Goal: Task Accomplishment & Management: Complete application form

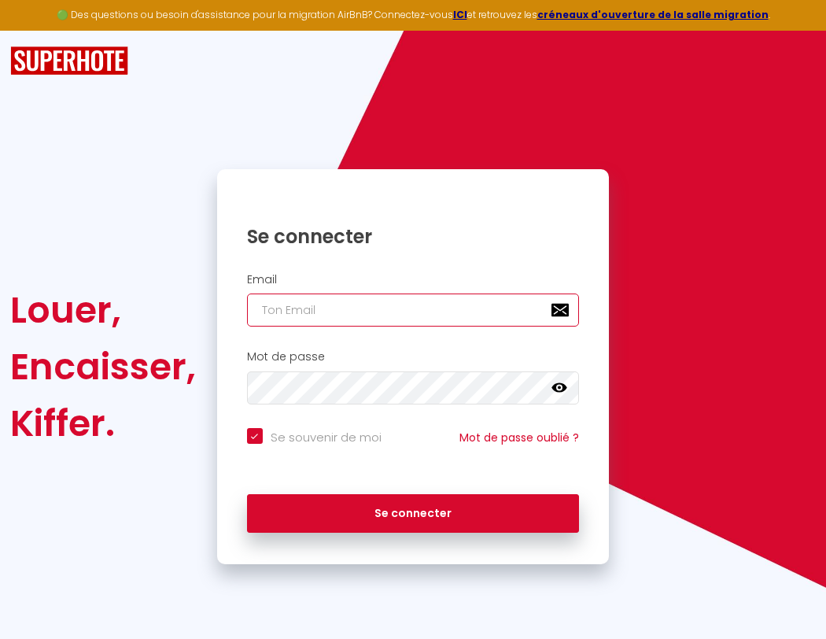
type input "l"
checkbox input "true"
type input "le"
checkbox input "true"
type input "les"
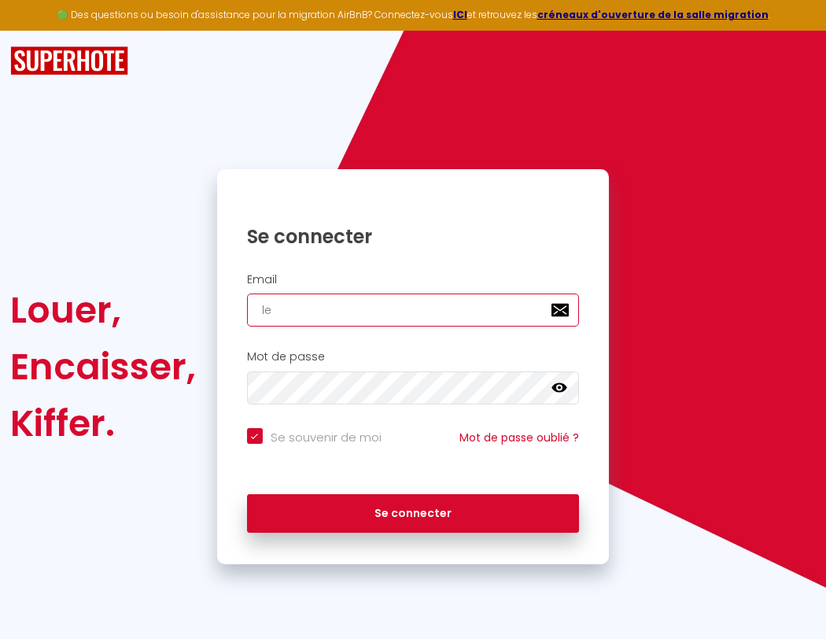
checkbox input "true"
type input "lesp"
checkbox input "true"
type input "lespa"
checkbox input "true"
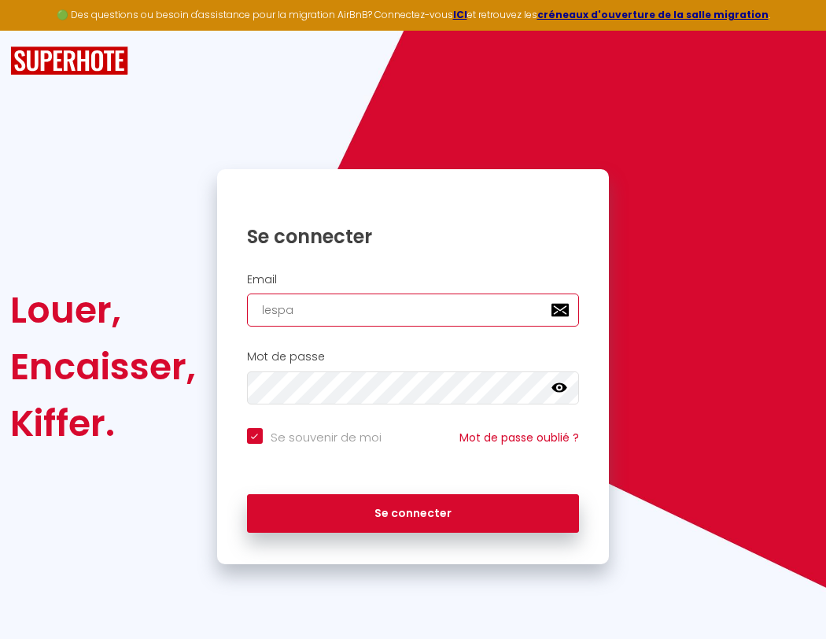
type input "lespac"
checkbox input "true"
type input "lespace"
checkbox input "true"
type input "l"
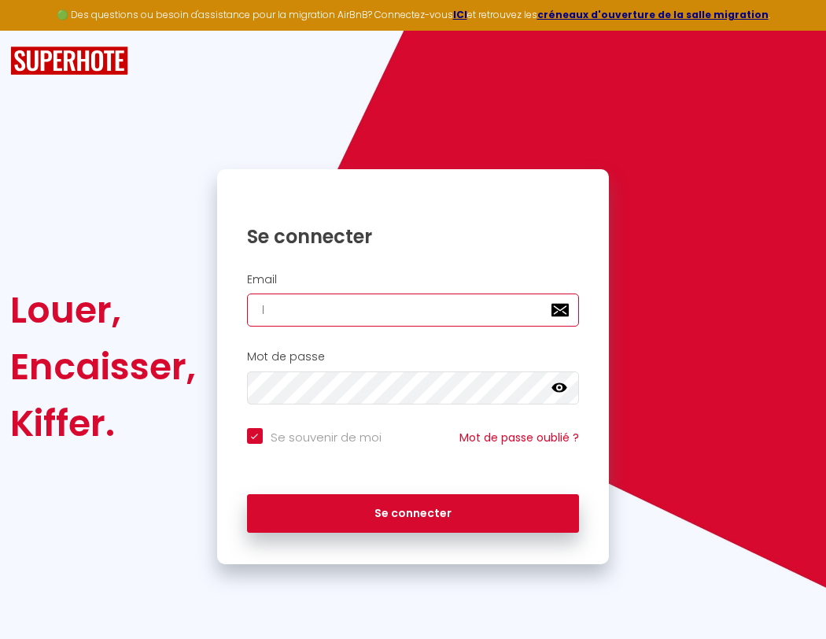
checkbox input "true"
type input "lespaced"
checkbox input "true"
type input "le"
checkbox input "true"
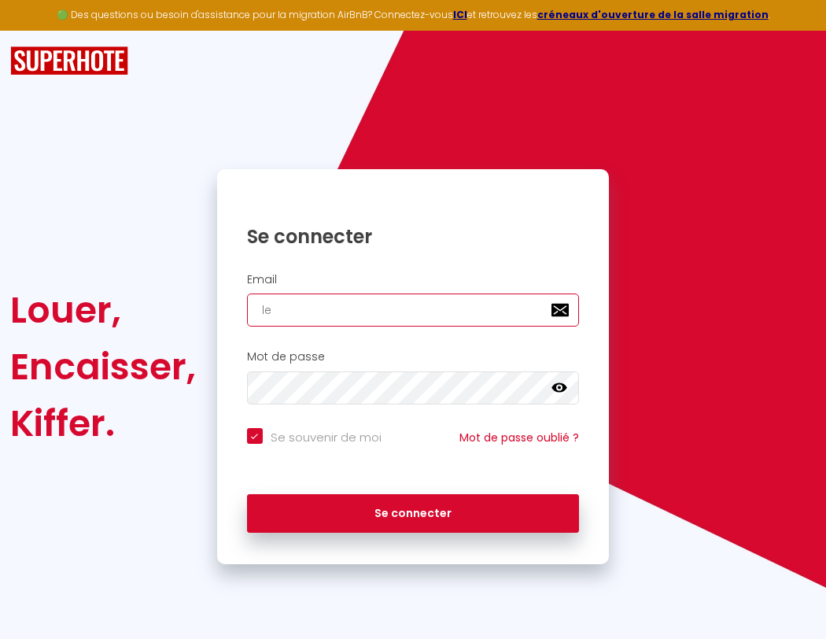
type input "lespacede"
checkbox input "true"
type input "les"
checkbox input "true"
type input "lespacedet"
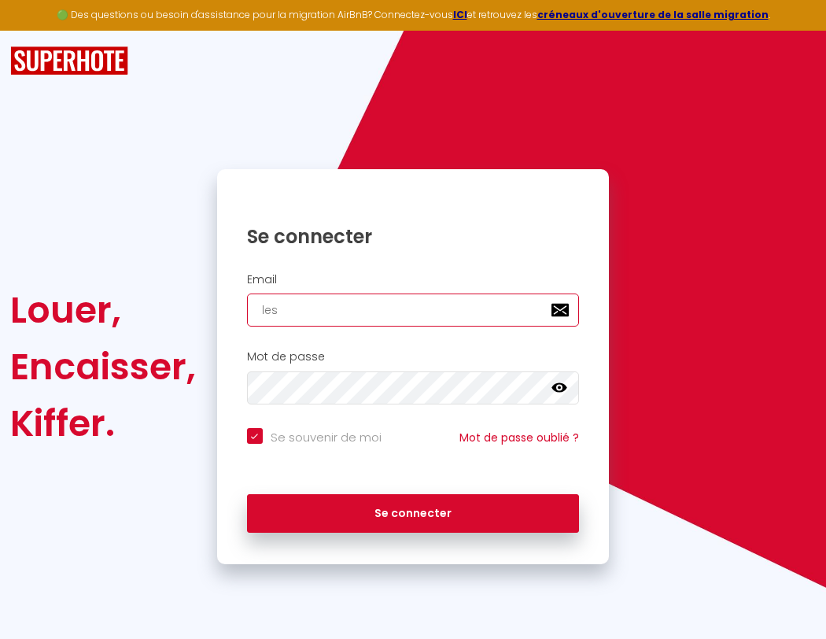
checkbox input "true"
type input "lesp"
checkbox input "true"
type input "lespacedete"
checkbox input "true"
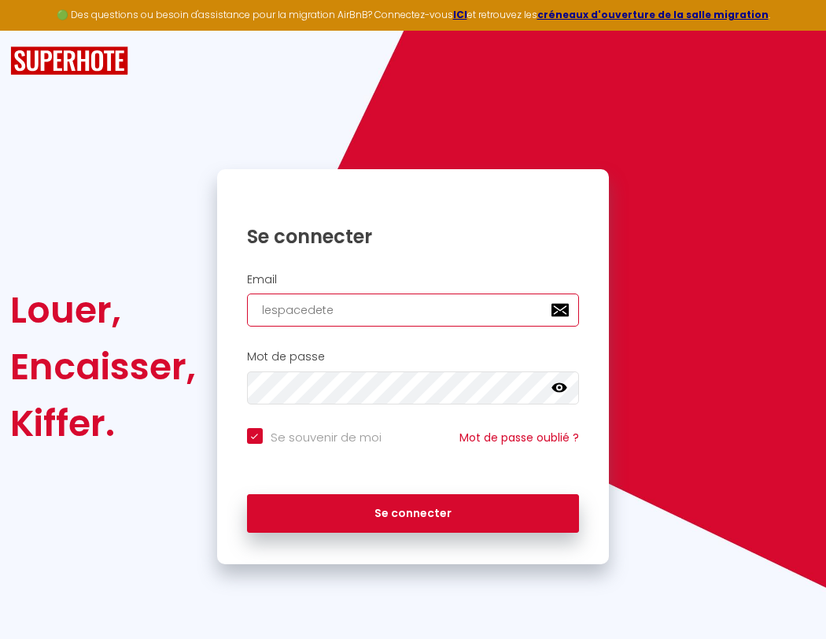
type input "lespa"
checkbox input "true"
type input "lespacedeten"
checkbox input "true"
type input "lespac"
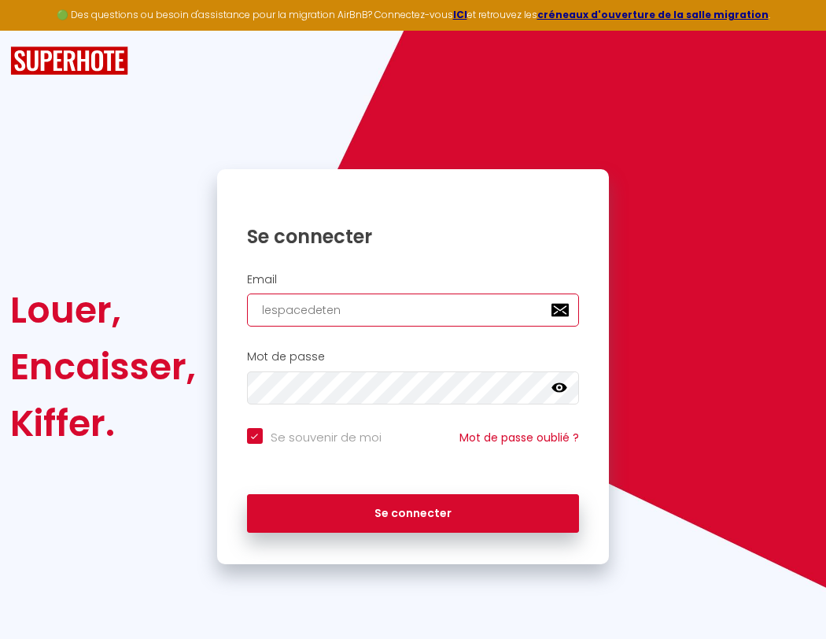
checkbox input "true"
type input "lespacedetent"
checkbox input "true"
type input "lespace"
checkbox input "true"
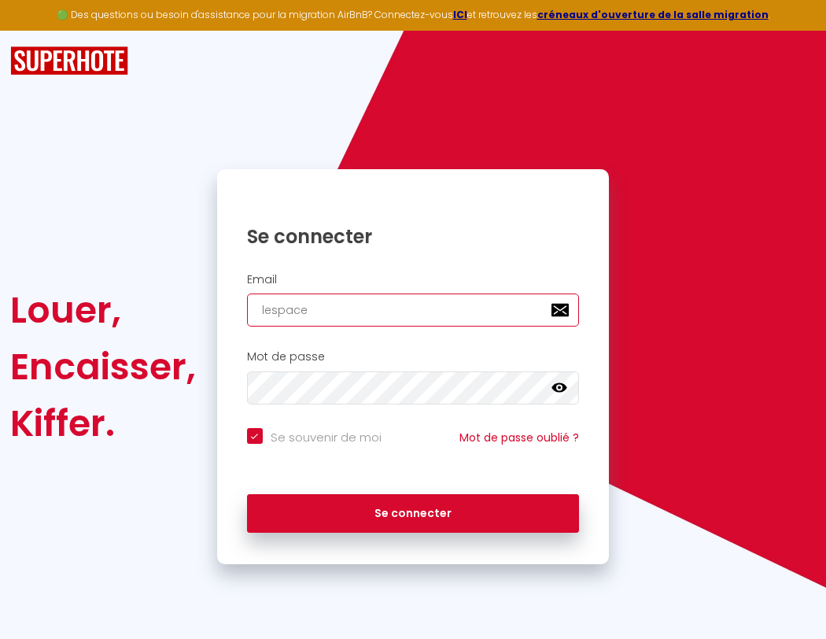
type input "lespacedetente"
checkbox input "true"
type input "lespaced"
checkbox input "true"
type input "lespacedetente@"
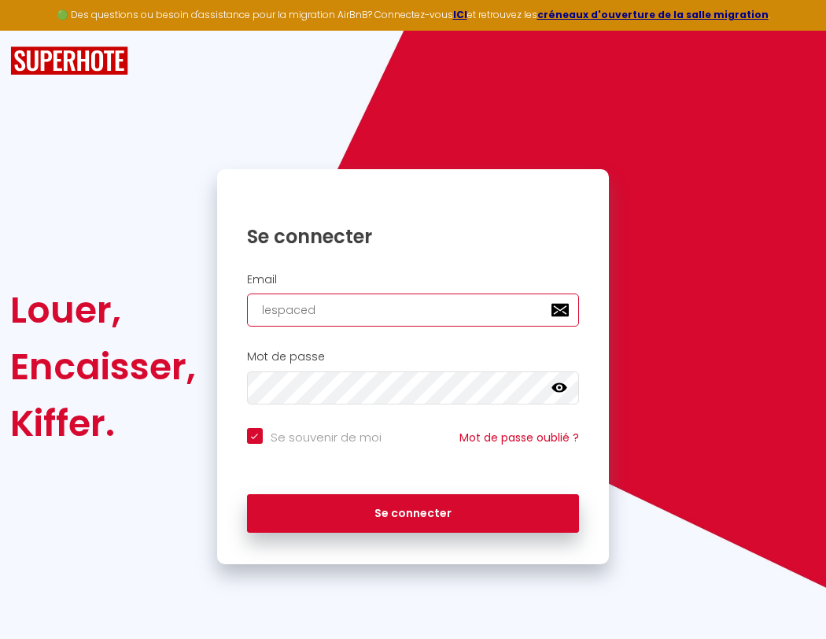
checkbox input "true"
type input "lespacede"
checkbox input "true"
type input "lespacedetente@g"
checkbox input "true"
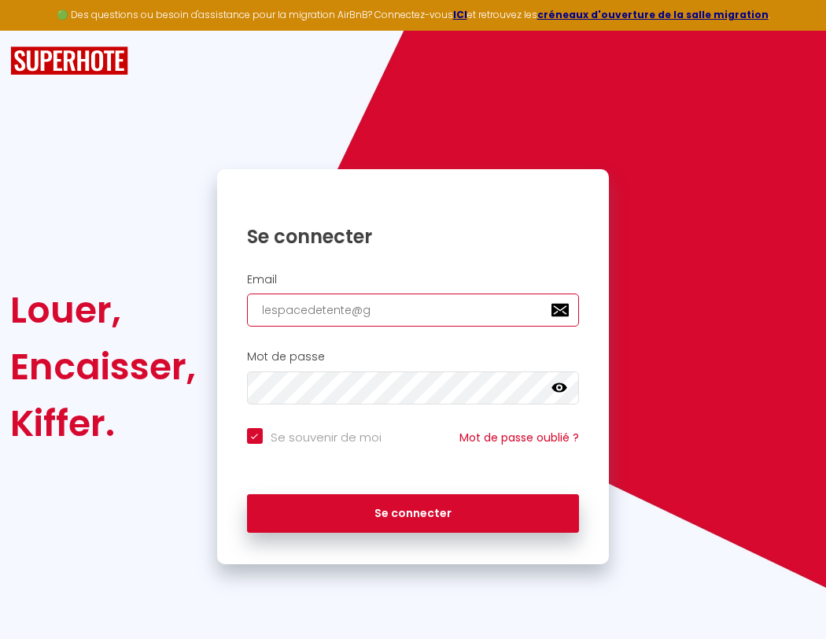
type input "lespacedet"
checkbox input "true"
type input "lespacedetente@gm"
checkbox input "true"
type input "lespacedete"
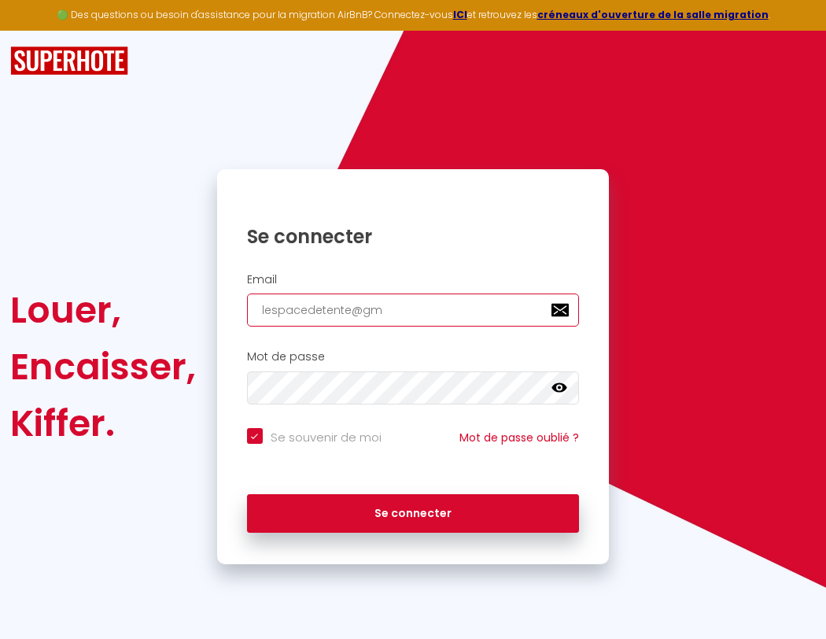
checkbox input "true"
type input "lespacedetente@gma"
checkbox input "true"
type input "lespacedeten"
checkbox input "true"
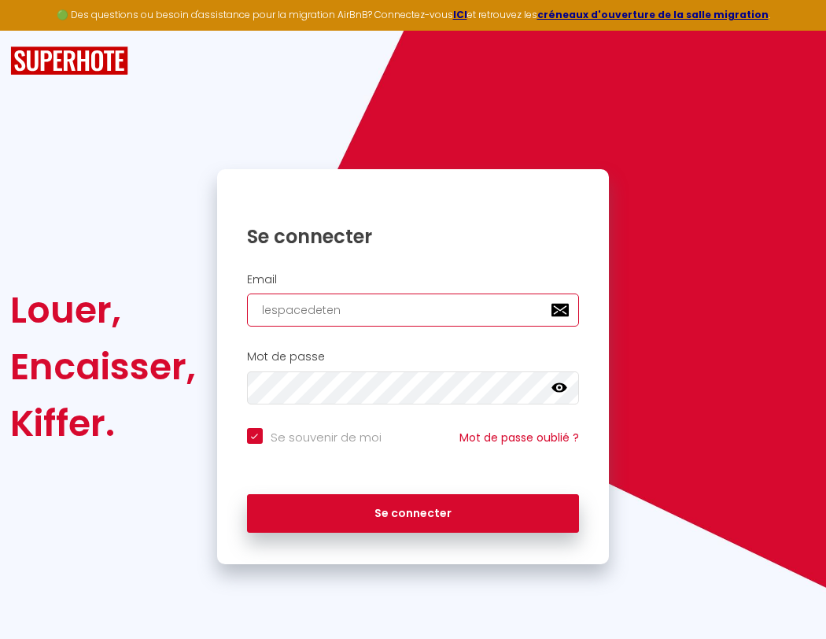
type input "lespacedetente@gmai"
checkbox input "true"
type input "lespacedetent"
checkbox input "true"
type input "[EMAIL_ADDRESS]"
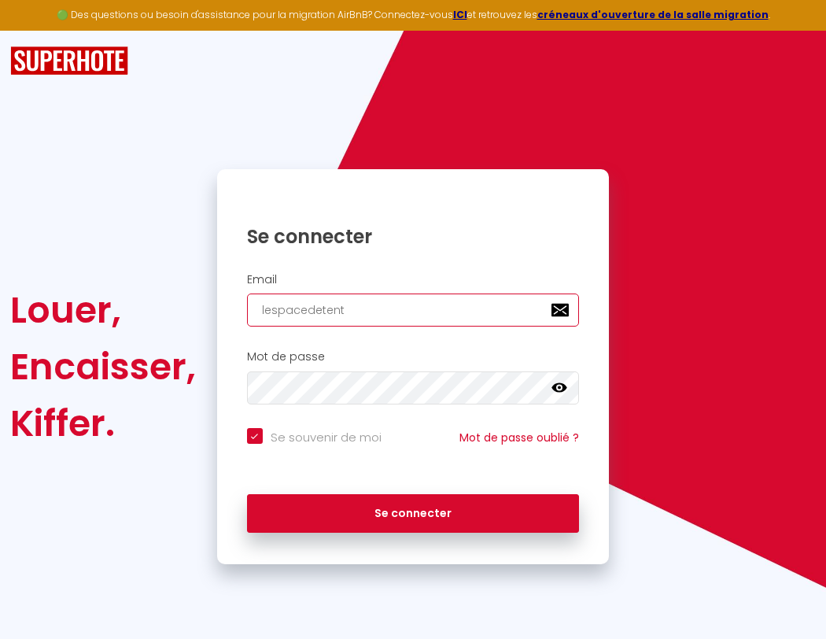
checkbox input "true"
type input "lespacedetente"
checkbox input "true"
type input "[EMAIL_ADDRESS]."
checkbox input "true"
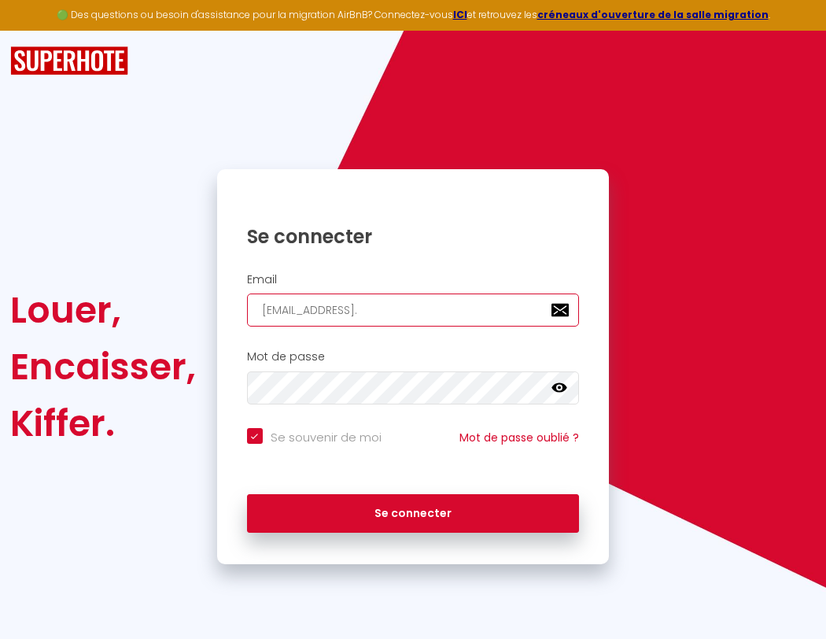
type input "lespacedetente@"
checkbox input "true"
type input "lespacedetente@gmail.c"
checkbox input "true"
type input "lespacedetente@g"
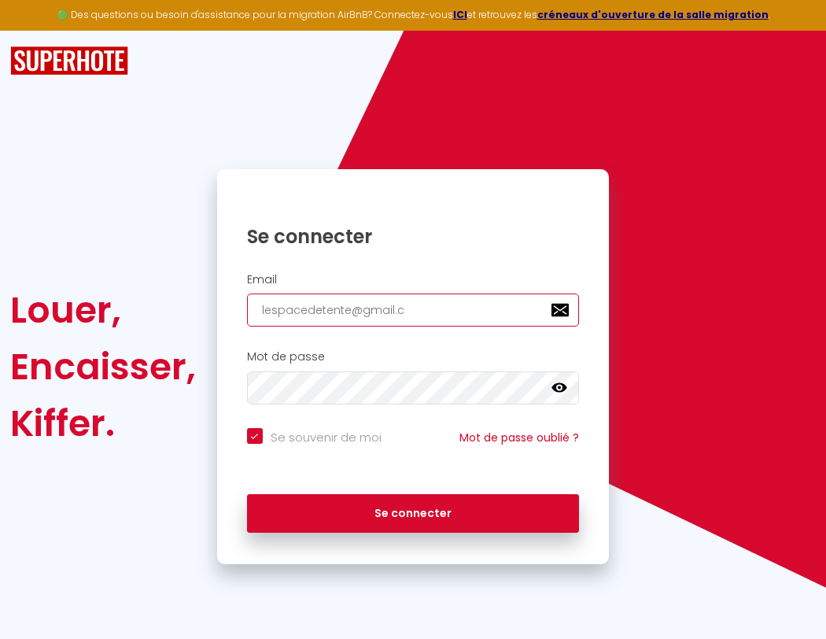
checkbox input "true"
type input "[EMAIL_ADDRESS][DOMAIN_NAME]"
checkbox input "true"
type input "lespacedetente@gm"
checkbox input "true"
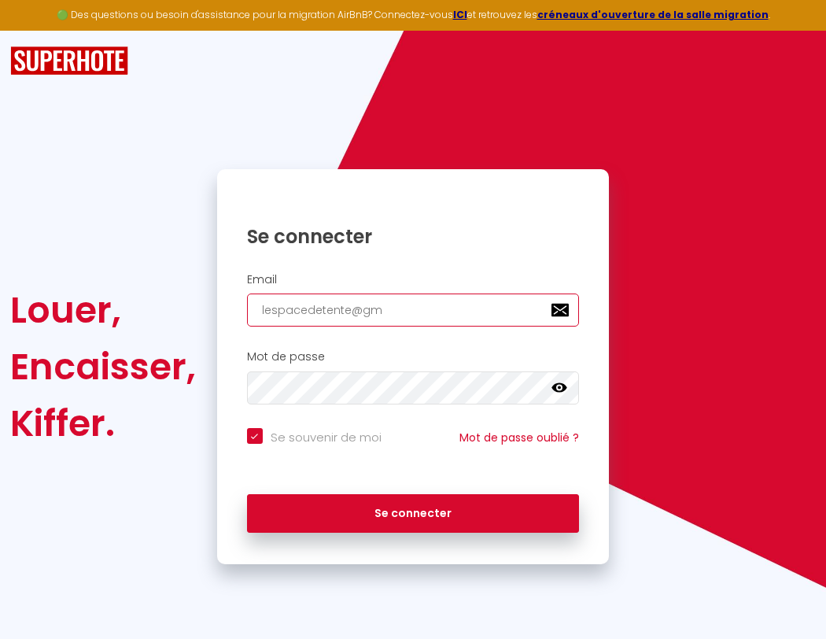
type input "[EMAIL_ADDRESS][DOMAIN_NAME]"
checkbox input "true"
type input "lespacedetente@gma"
checkbox input "true"
type input "lespacedetente@gmai"
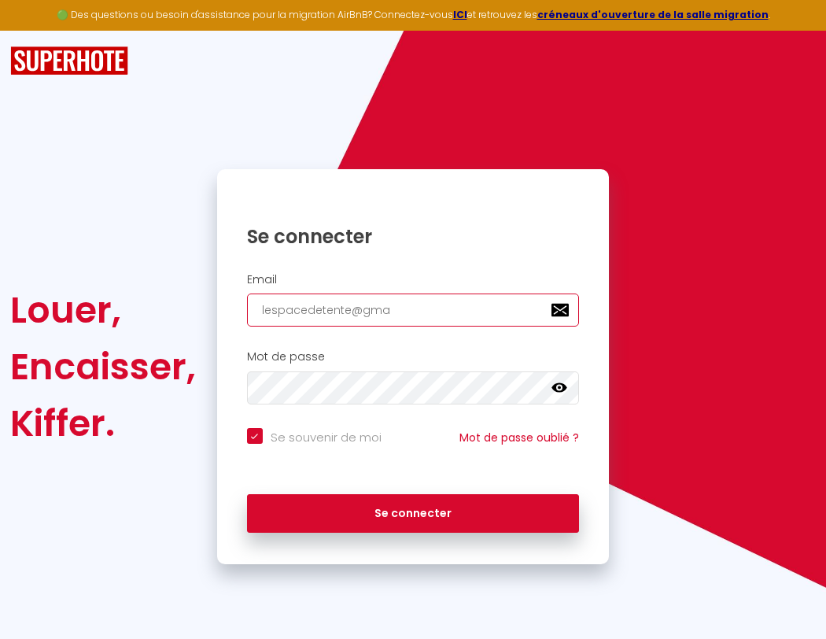
checkbox input "true"
type input "[EMAIL_ADDRESS]"
checkbox input "true"
type input "[EMAIL_ADDRESS]."
checkbox input "true"
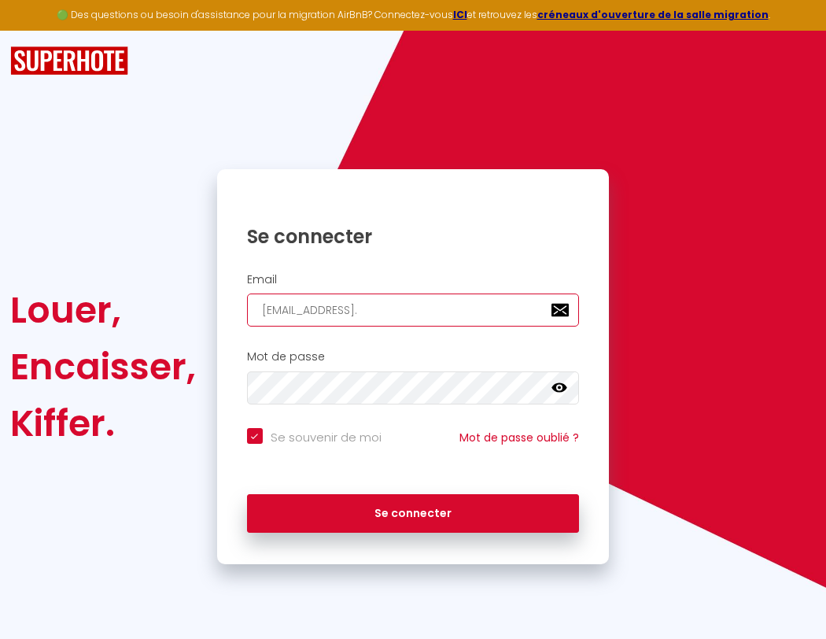
type input "lespacedetente@gmail.c"
checkbox input "true"
type input "[EMAIL_ADDRESS][DOMAIN_NAME]"
checkbox input "true"
type input "[EMAIL_ADDRESS][DOMAIN_NAME]"
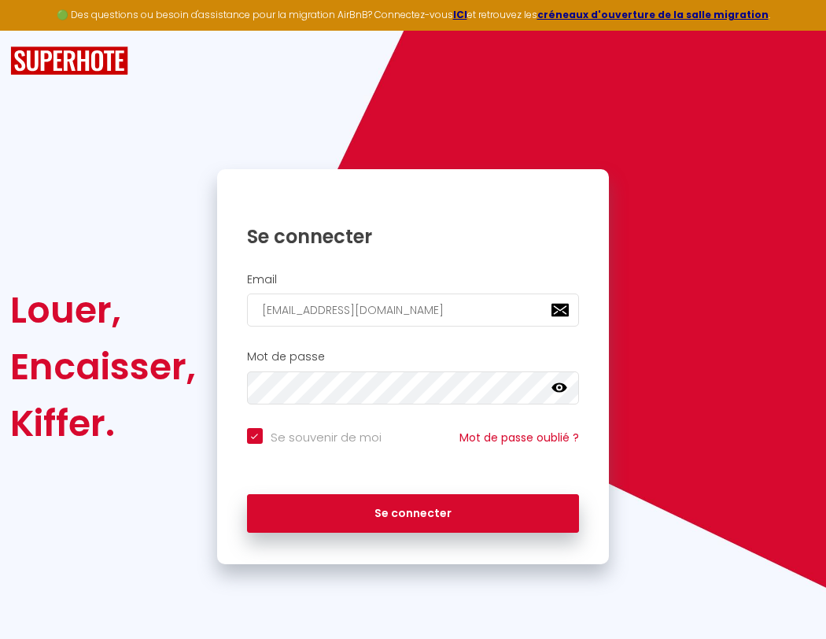
checkbox input "true"
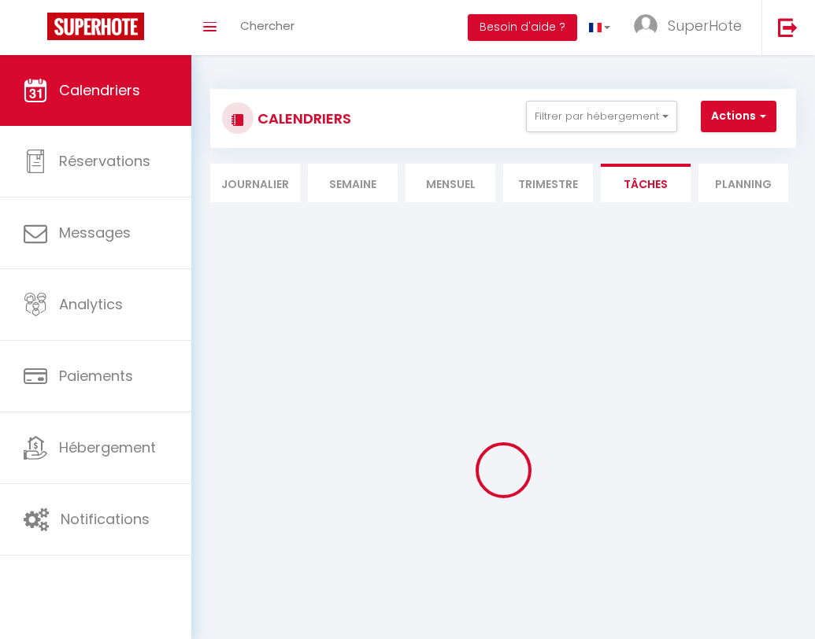
select select
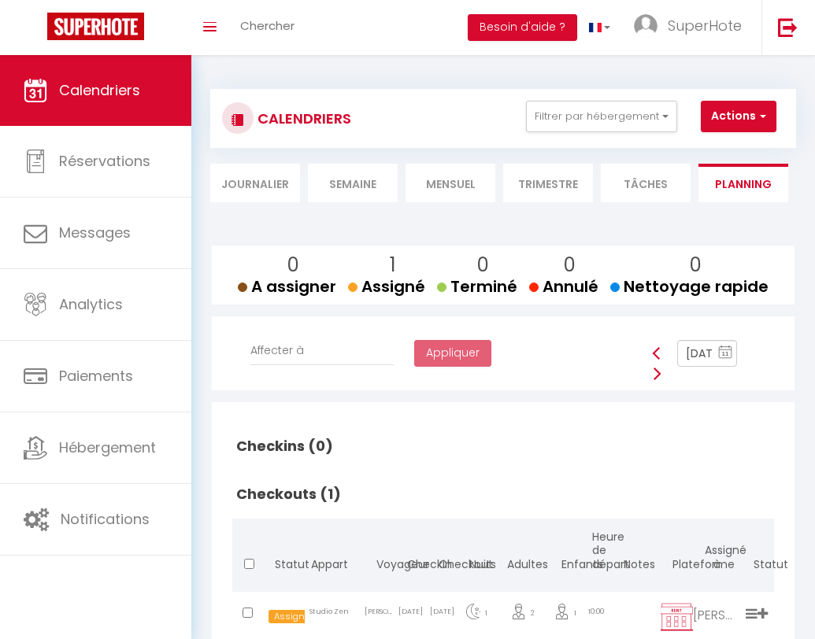
select select "not_cancelled"
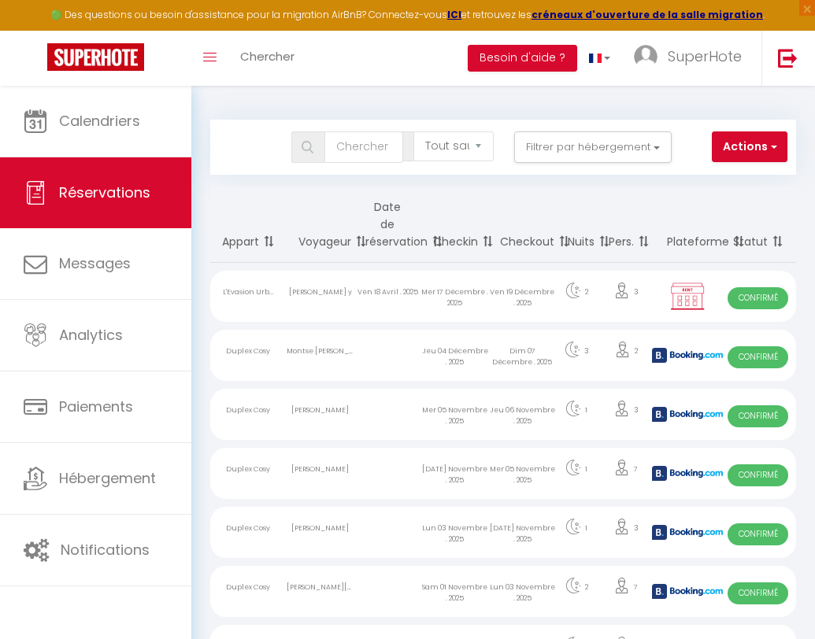
select select "message"
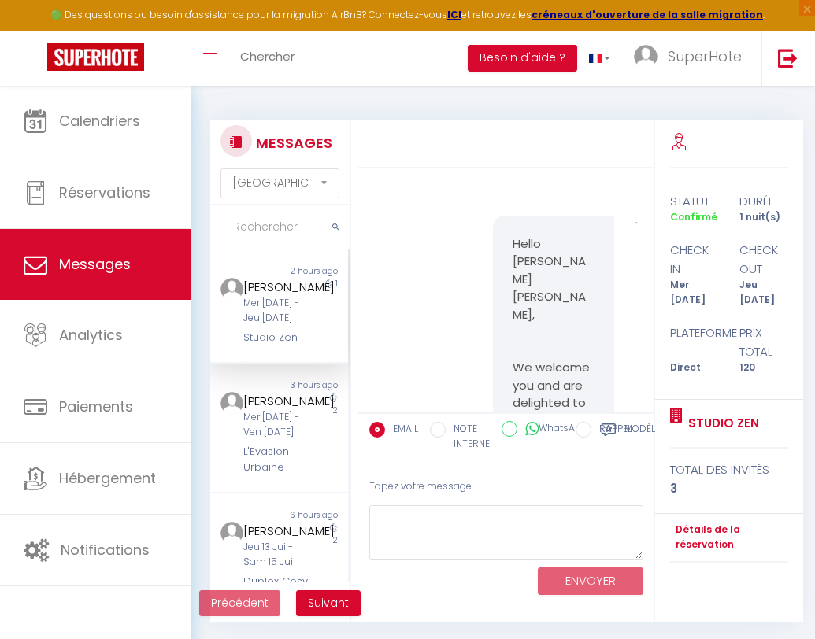
scroll to position [25968, 0]
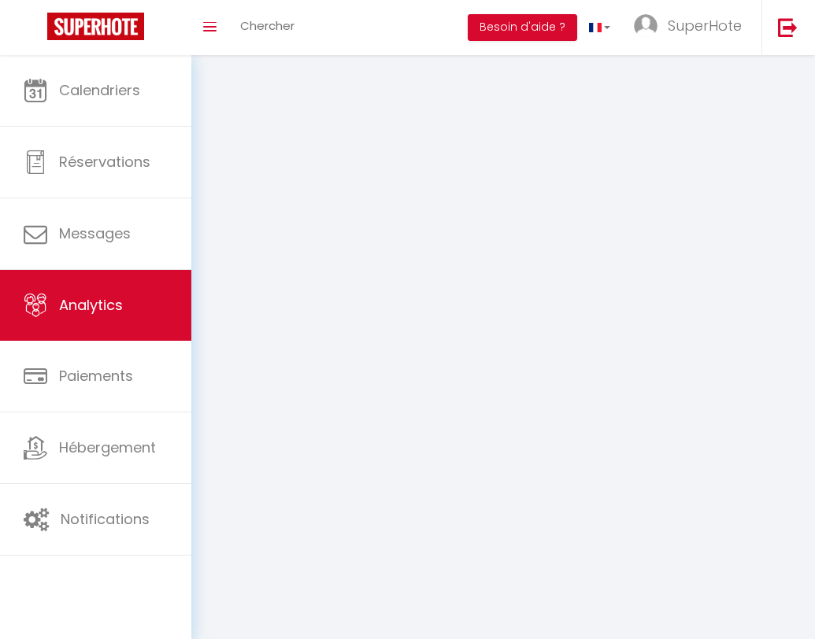
select select "2025"
select select "9"
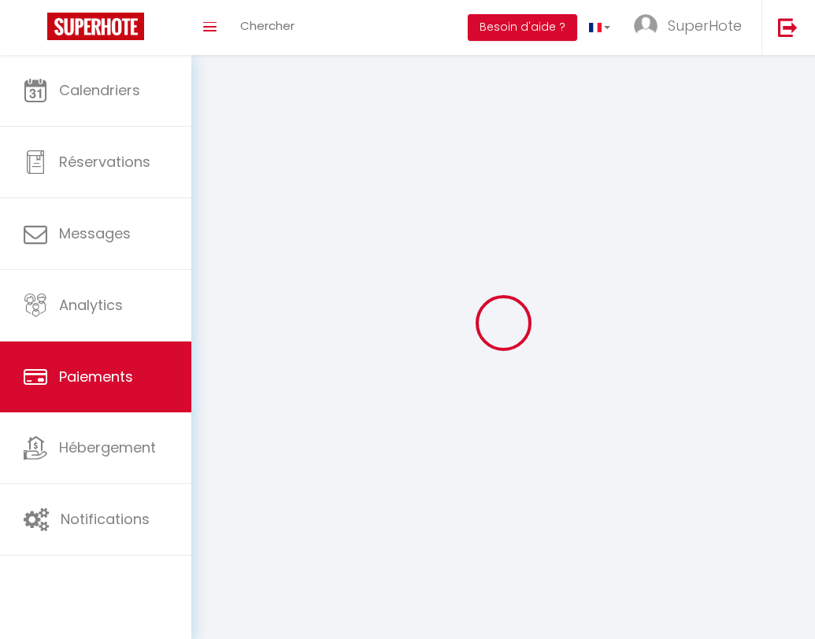
select select "2"
select select "0"
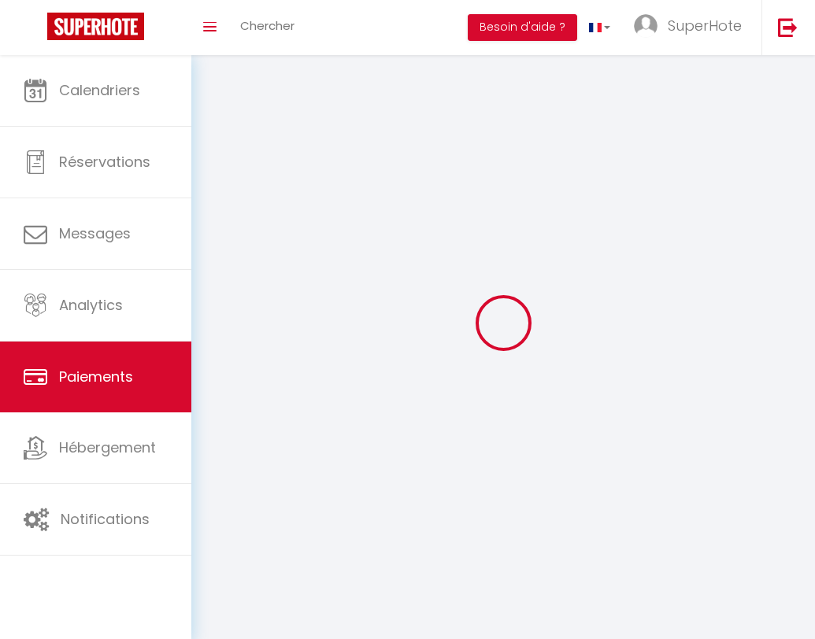
select select "0"
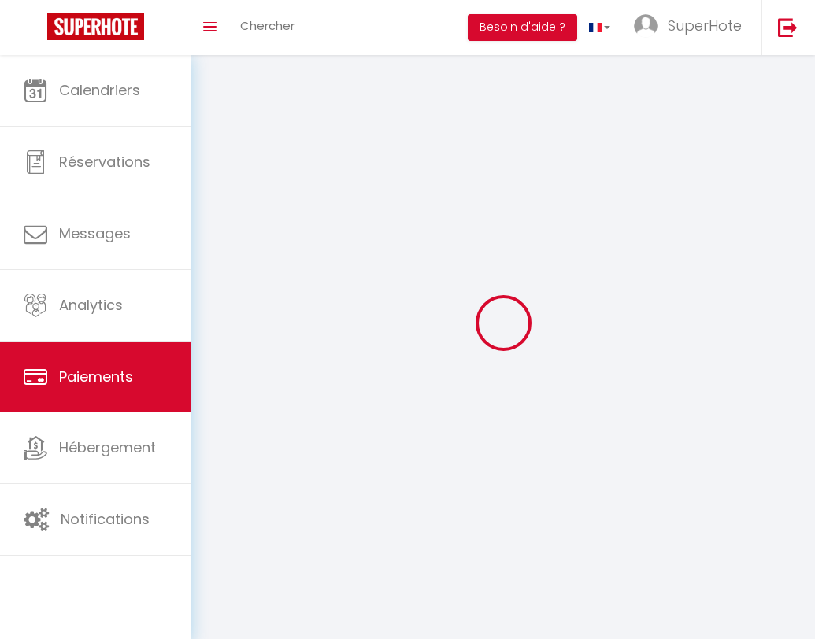
select select "0"
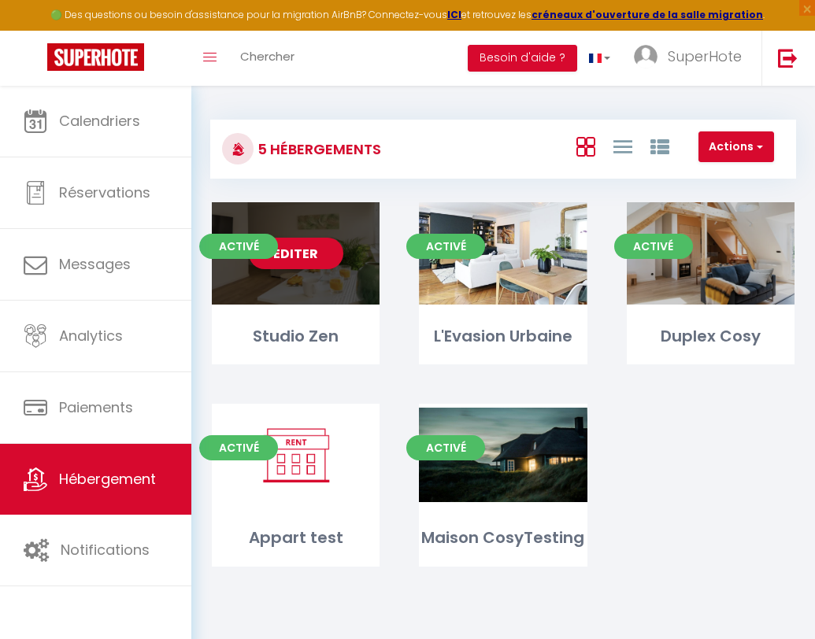
select select "3"
select select "2"
select select "1"
select select
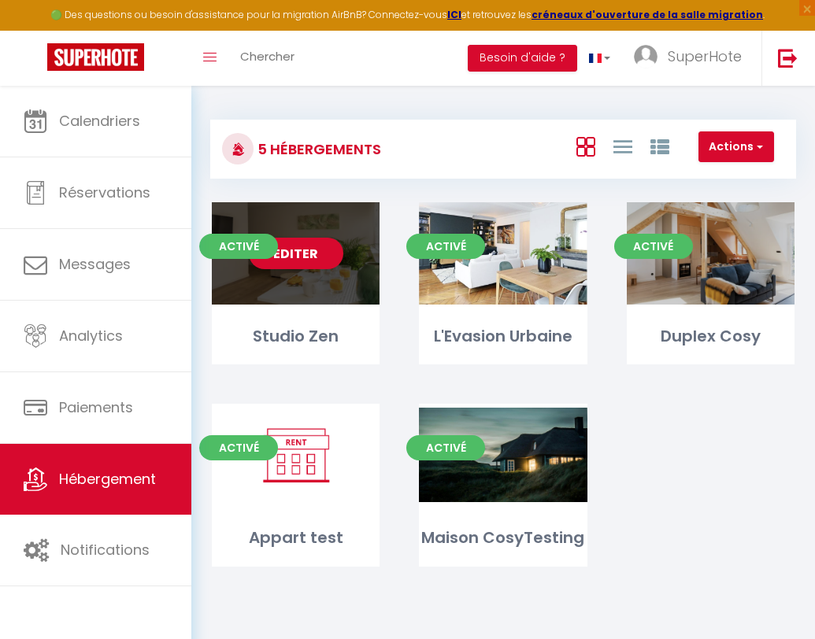
select select "28"
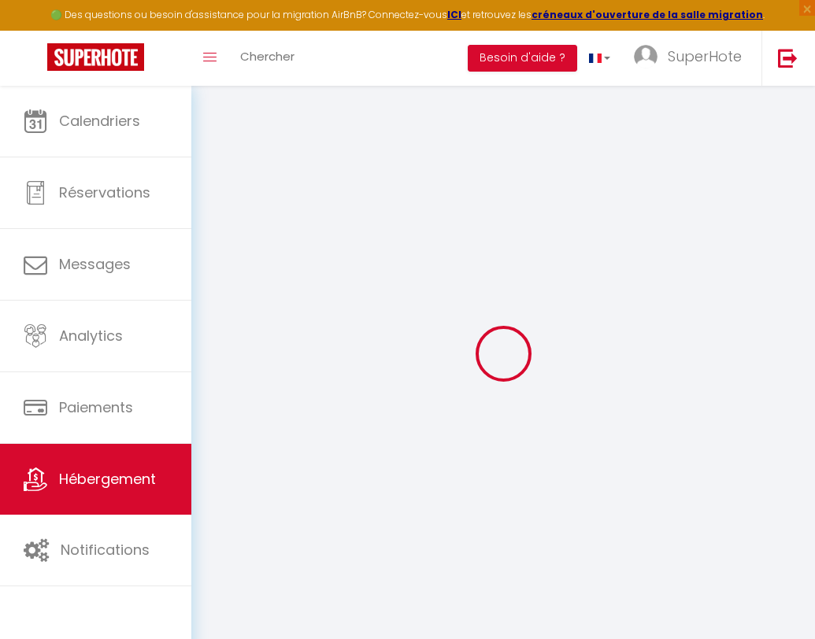
select select
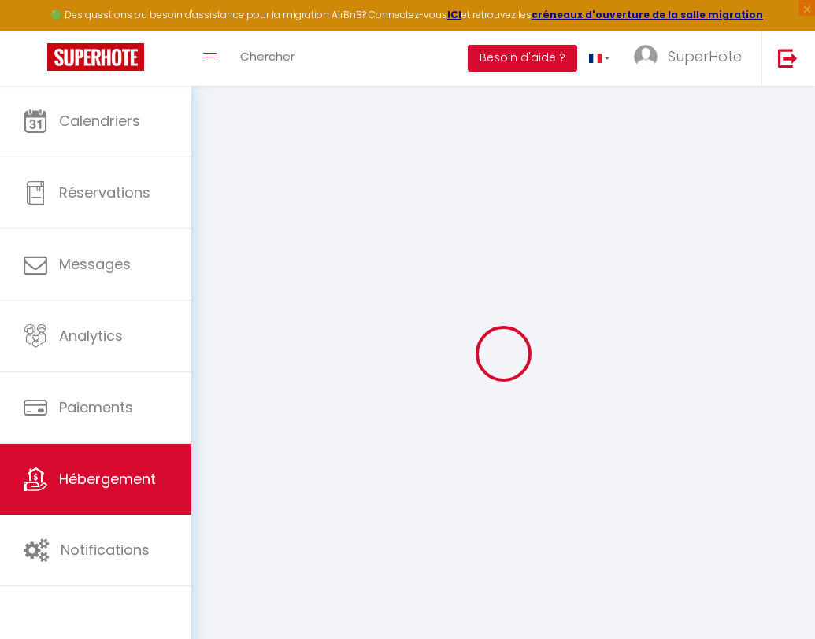
select select
checkbox input "false"
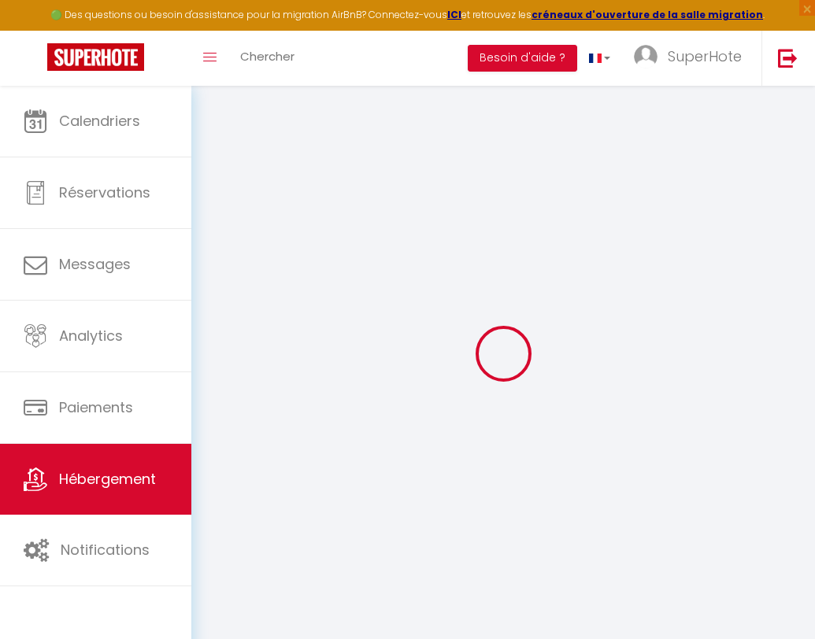
select select
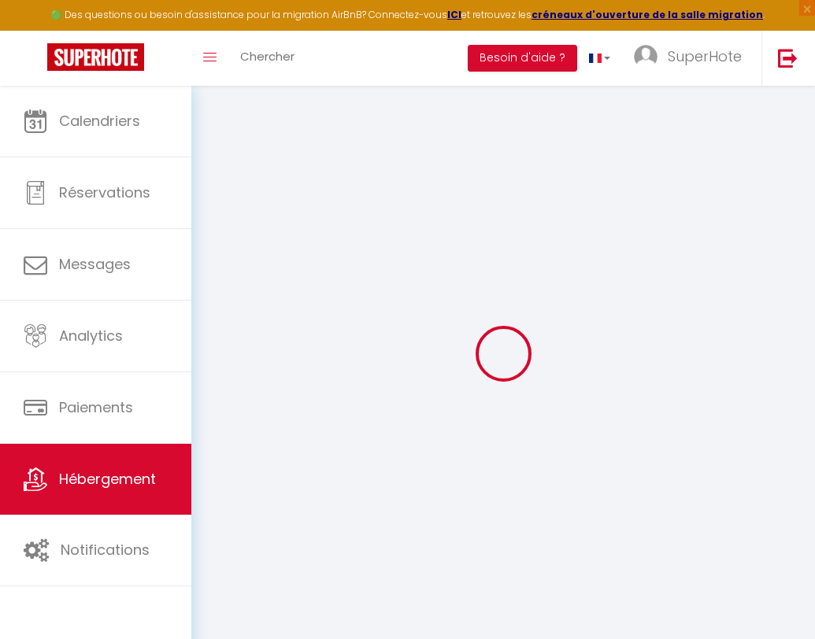
select select
checkbox input "false"
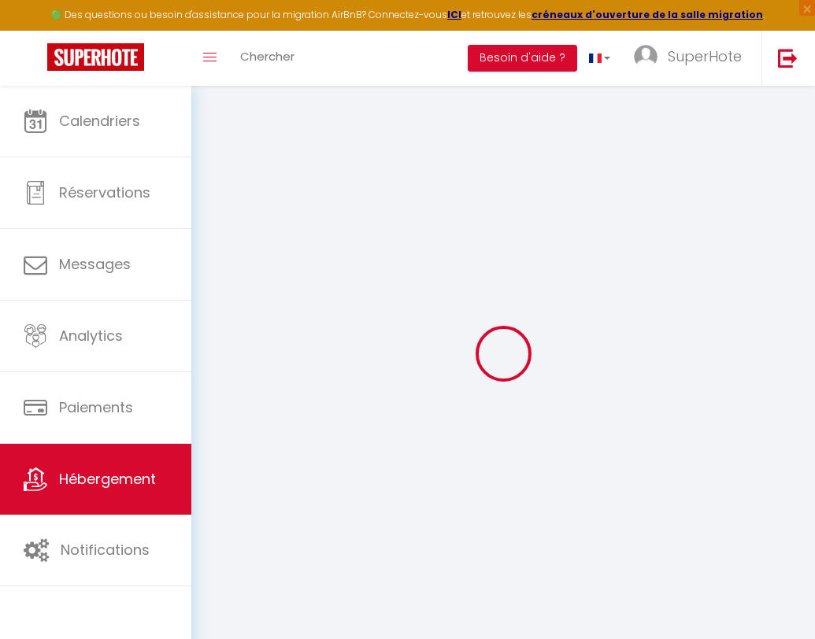
checkbox input "false"
select select
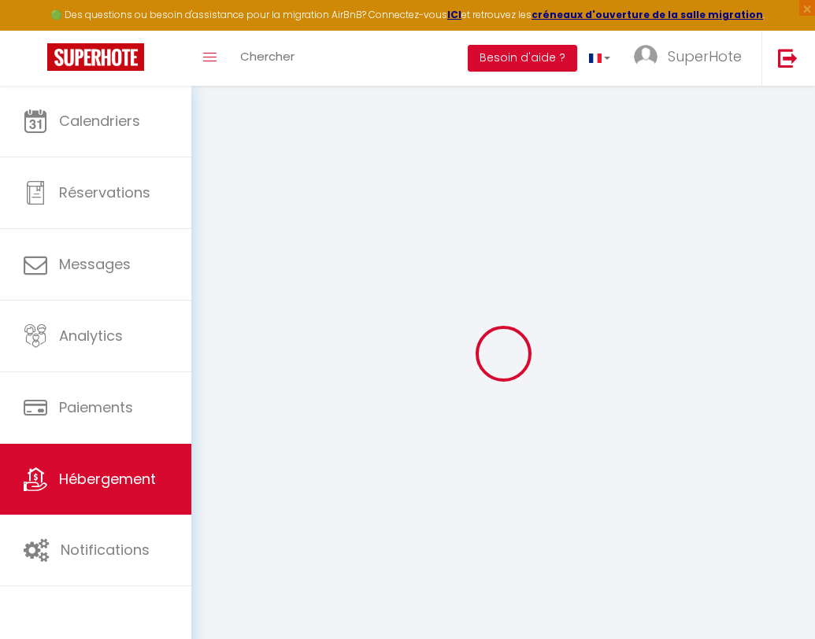
select select
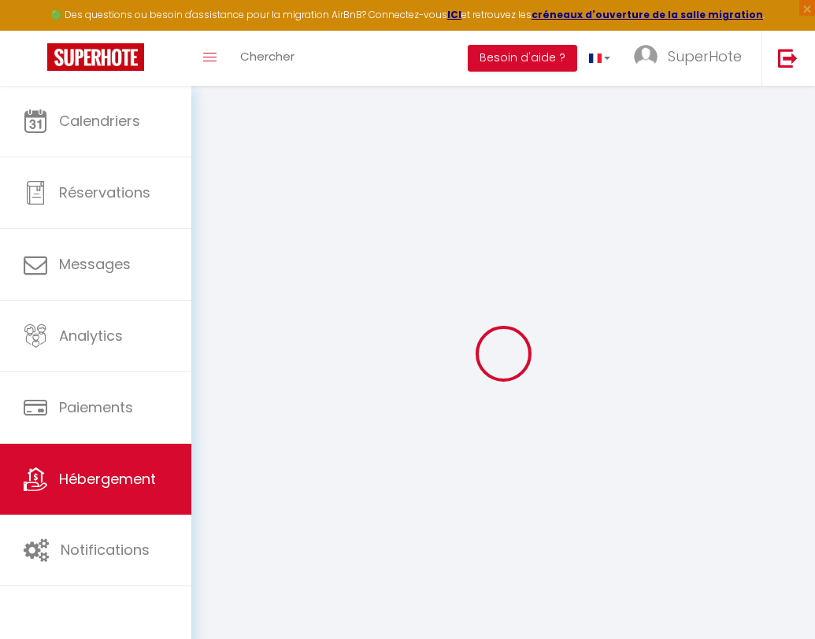
checkbox input "false"
select select
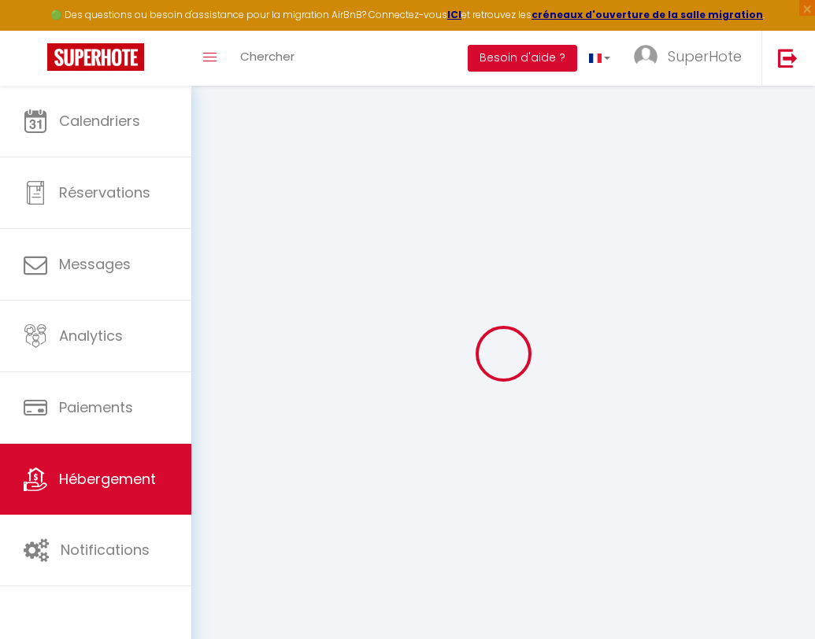
select select
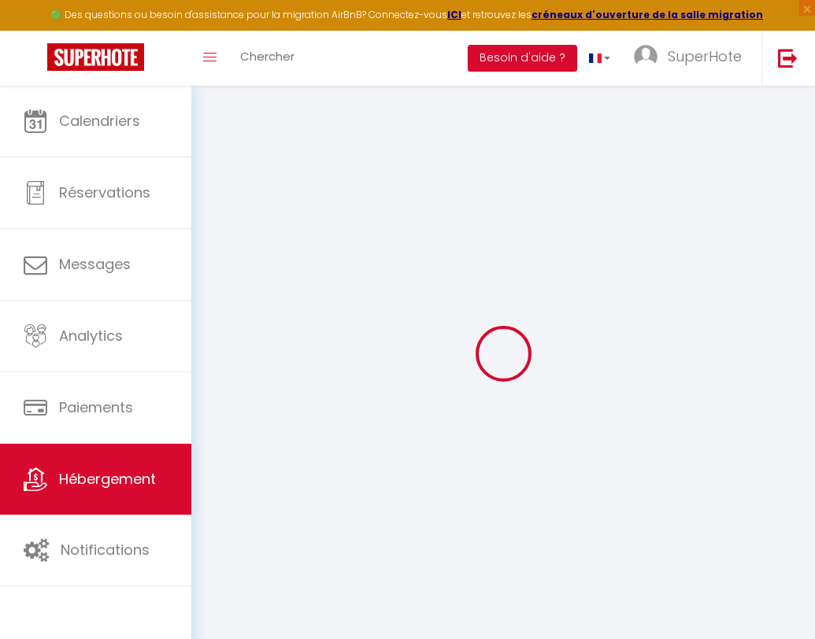
select select
checkbox input "false"
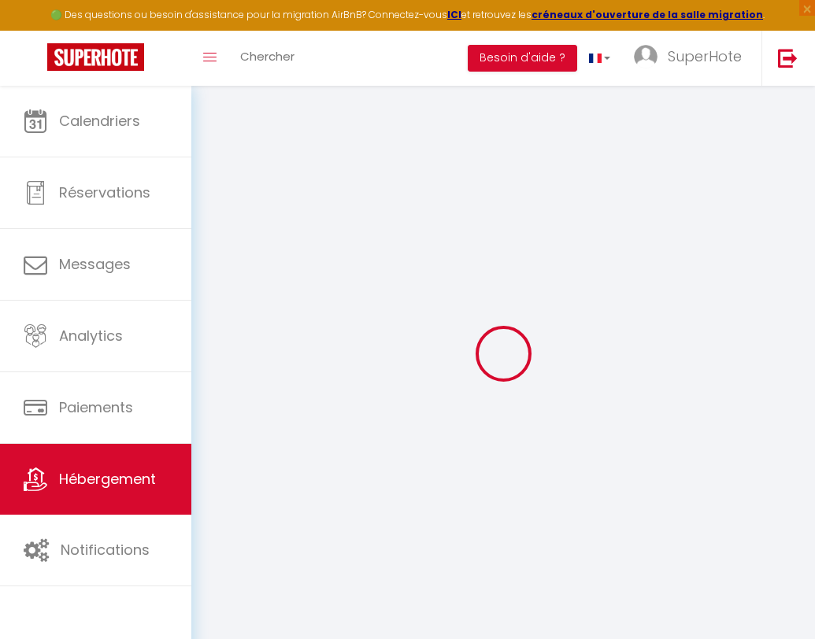
checkbox input "false"
select select
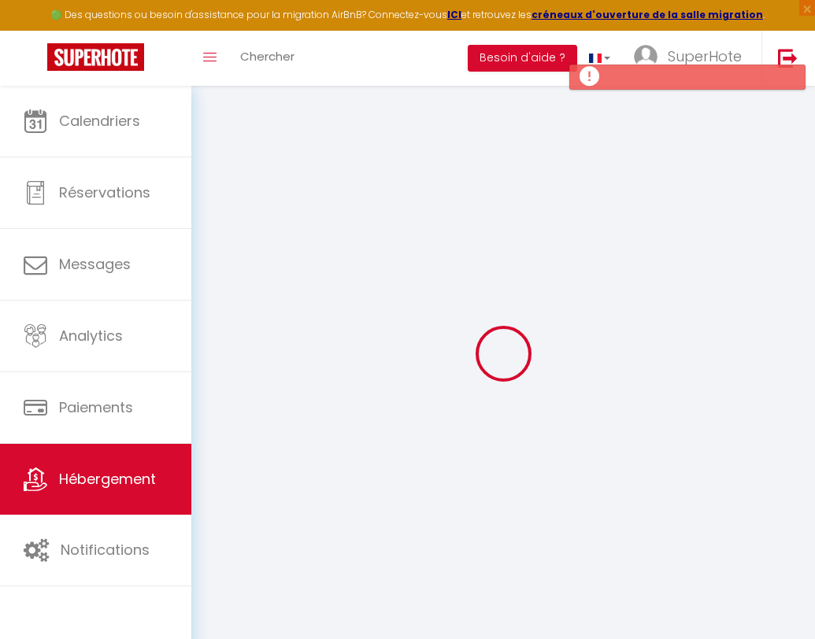
select select
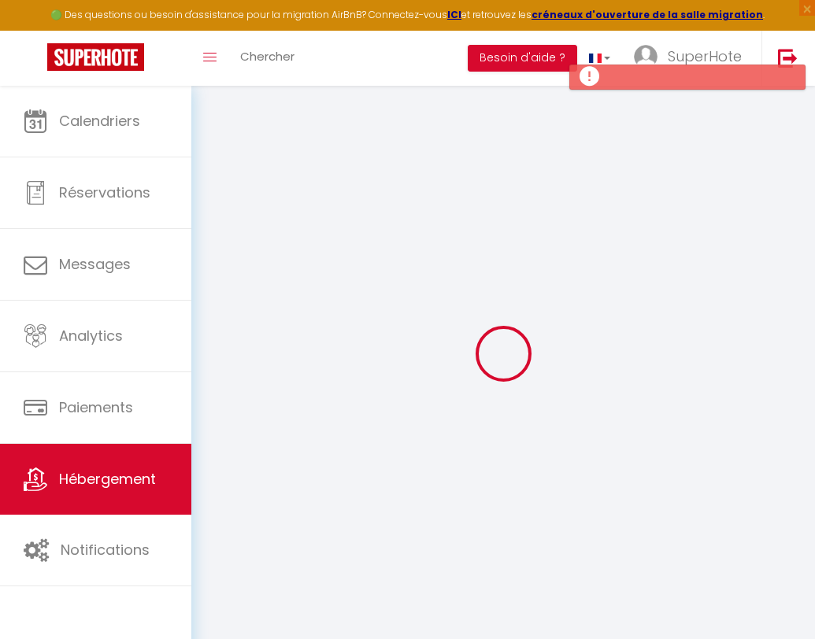
select select
checkbox input "false"
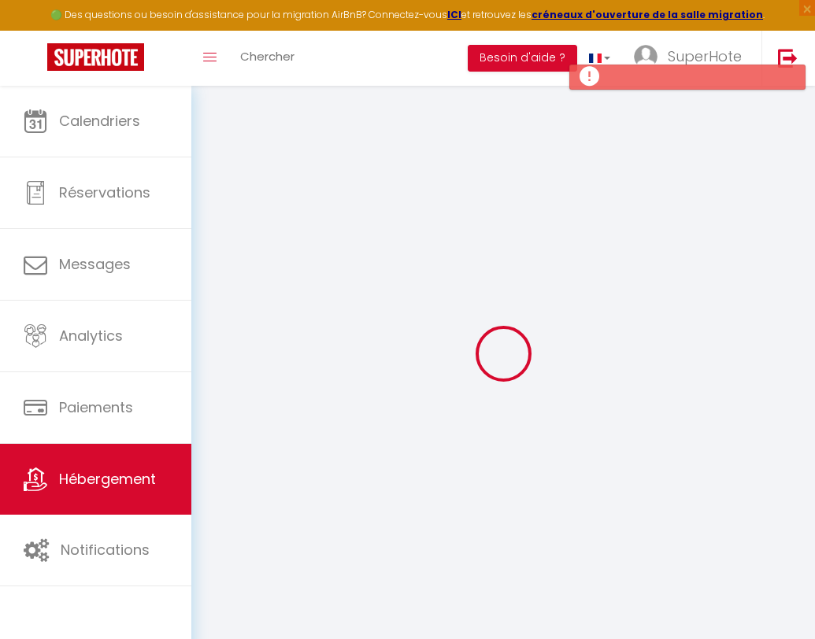
select select
type input "Studio Zen"
type input "[PERSON_NAME]"
type input "DUPOND"
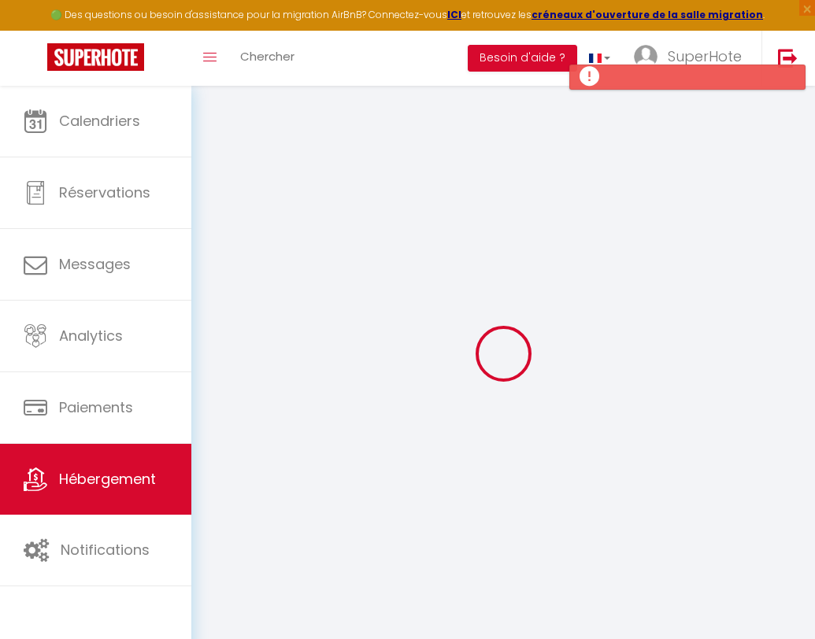
select select "1"
type input "60"
type input "5"
type input "40"
type input "3.99"
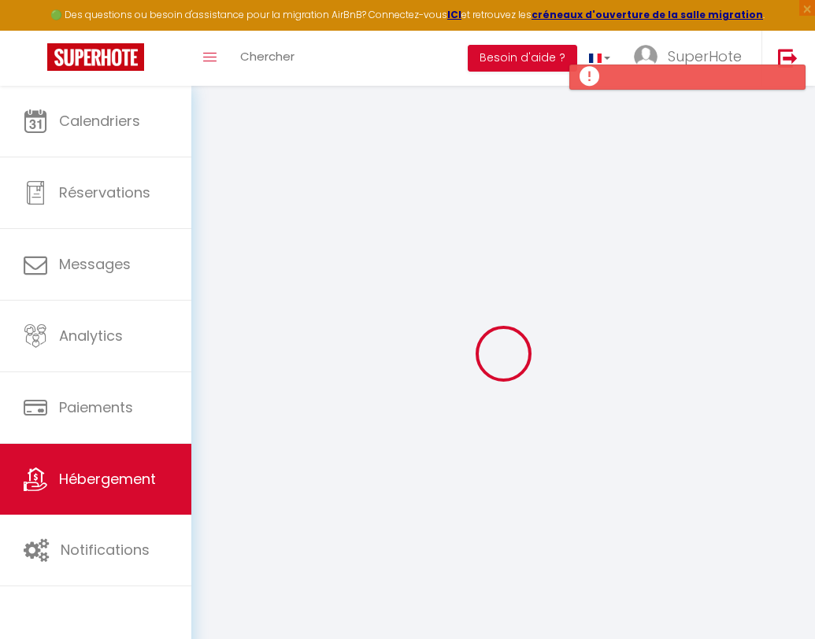
type input "500"
select select
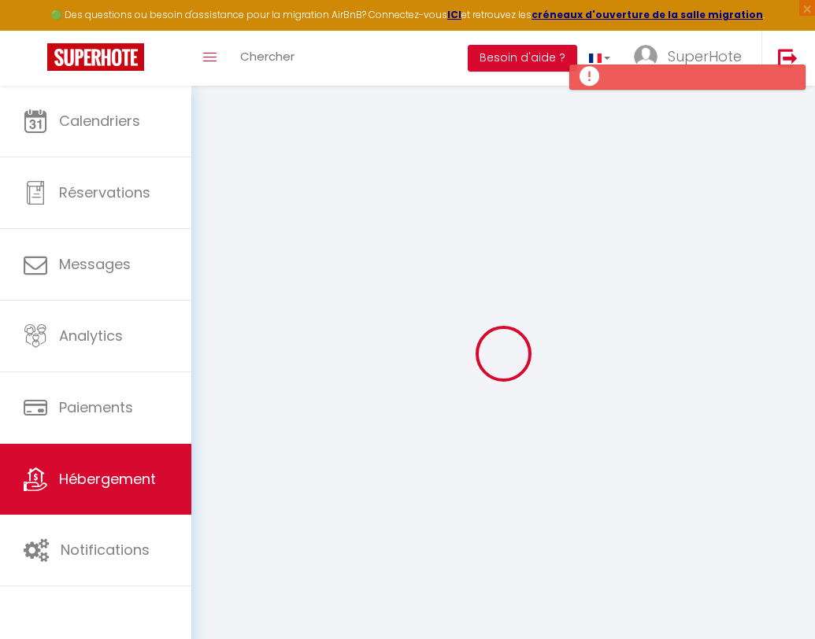
select select
type input "[STREET_ADDRESS][PERSON_NAME]"
type input "31200"
type input "[GEOGRAPHIC_DATA]"
type input "[EMAIL_ADDRESS][DOMAIN_NAME]"
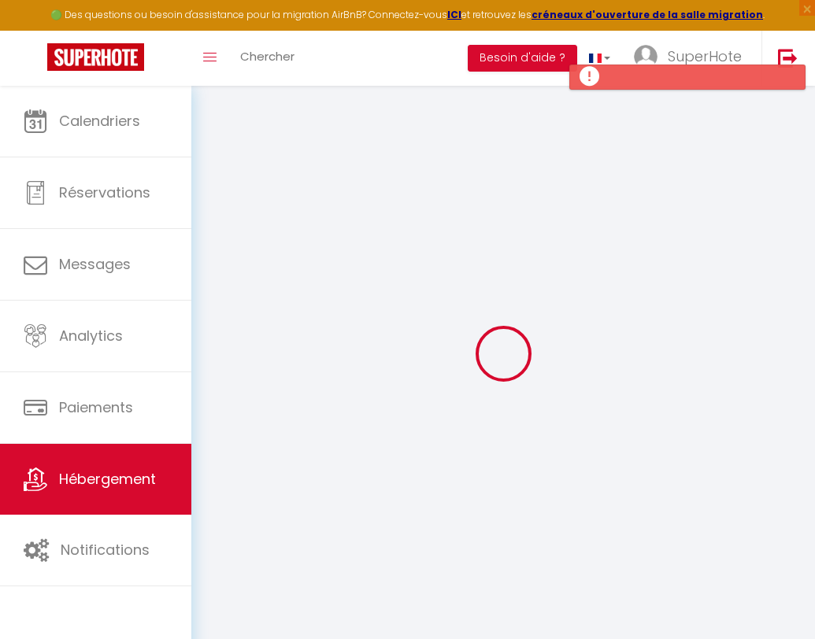
select select
checkbox input "true"
checkbox input "false"
